Goal: Task Accomplishment & Management: Manage account settings

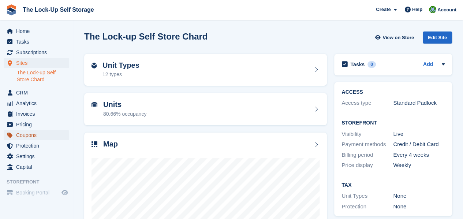
click at [46, 136] on span "Coupons" at bounding box center [38, 135] width 44 height 10
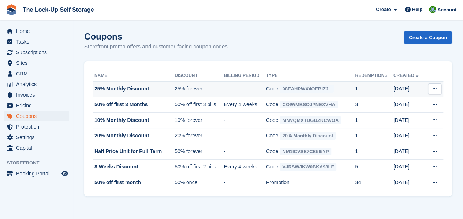
click at [432, 86] on button at bounding box center [435, 88] width 14 height 11
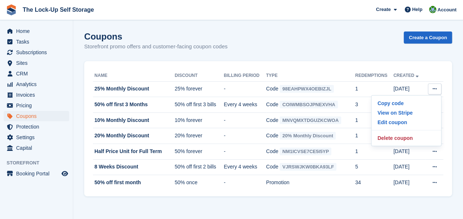
click at [459, 85] on section "Coupons Storefront promo offers and customer-facing coupon codes Create a Coupo…" at bounding box center [268, 109] width 390 height 219
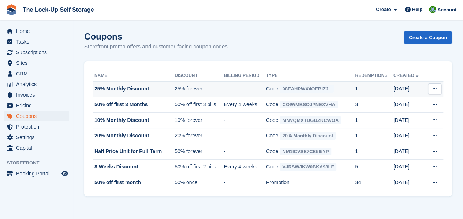
click at [297, 89] on span "98EAHPWX4OEBIZJL" at bounding box center [307, 89] width 54 height 8
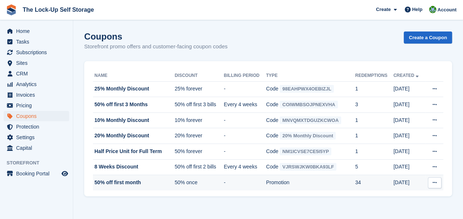
click at [273, 183] on td "Promotion" at bounding box center [310, 182] width 89 height 15
click at [435, 181] on icon at bounding box center [435, 182] width 4 height 5
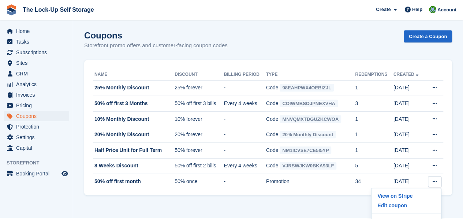
scroll to position [10, 0]
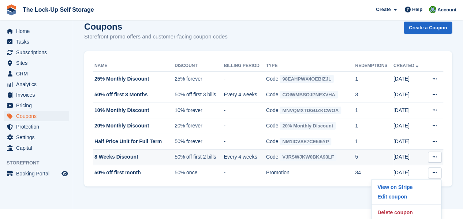
click at [434, 156] on icon at bounding box center [435, 157] width 4 height 5
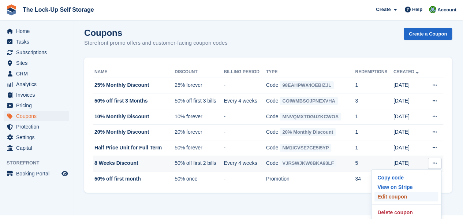
click at [406, 194] on p "Edit coupon" at bounding box center [407, 197] width 64 height 10
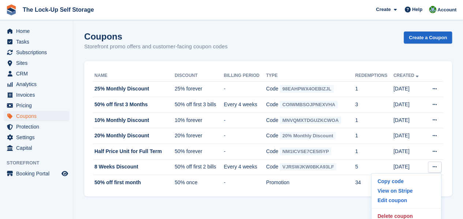
scroll to position [4, 0]
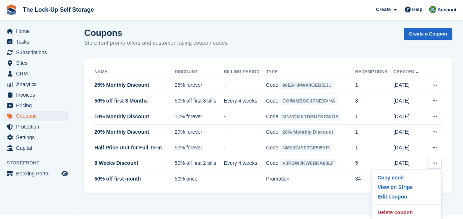
click at [335, 193] on section "Coupons Storefront promo offers and customer-facing coupon codes Create a Coupo…" at bounding box center [268, 105] width 390 height 219
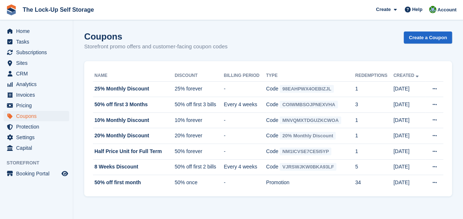
scroll to position [0, 0]
click at [433, 181] on icon at bounding box center [435, 182] width 4 height 5
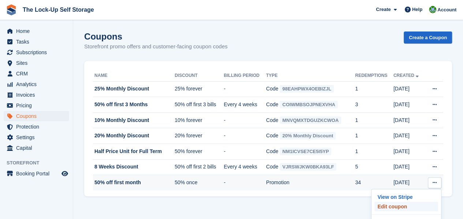
click at [412, 207] on p "Edit coupon" at bounding box center [407, 207] width 64 height 10
